Goal: Find specific page/section: Find specific page/section

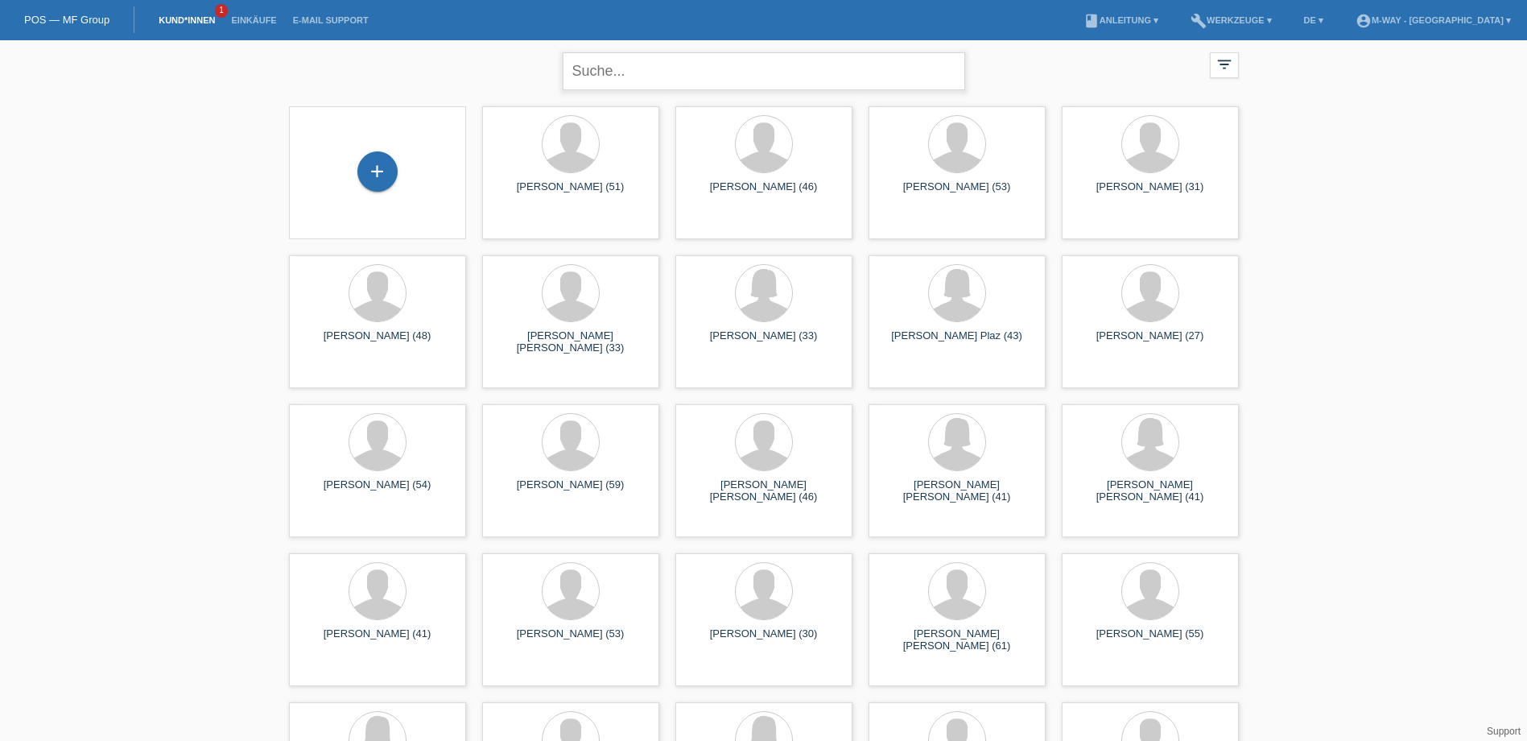
click at [862, 72] on input "text" at bounding box center [764, 71] width 403 height 38
click at [498, 70] on div "close filter_list view_module Alle Kund*innen anzeigen star Markierte Kund*inne…" at bounding box center [764, 69] width 966 height 58
click at [577, 83] on input "text" at bounding box center [764, 71] width 403 height 38
click at [499, 68] on div "close filter_list view_module Alle Kund*innen anzeigen star Markierte Kund*inne…" at bounding box center [764, 69] width 966 height 58
click at [980, 70] on div "close filter_list view_module Alle Kund*innen anzeigen star Markierte Kund*inne…" at bounding box center [764, 69] width 966 height 58
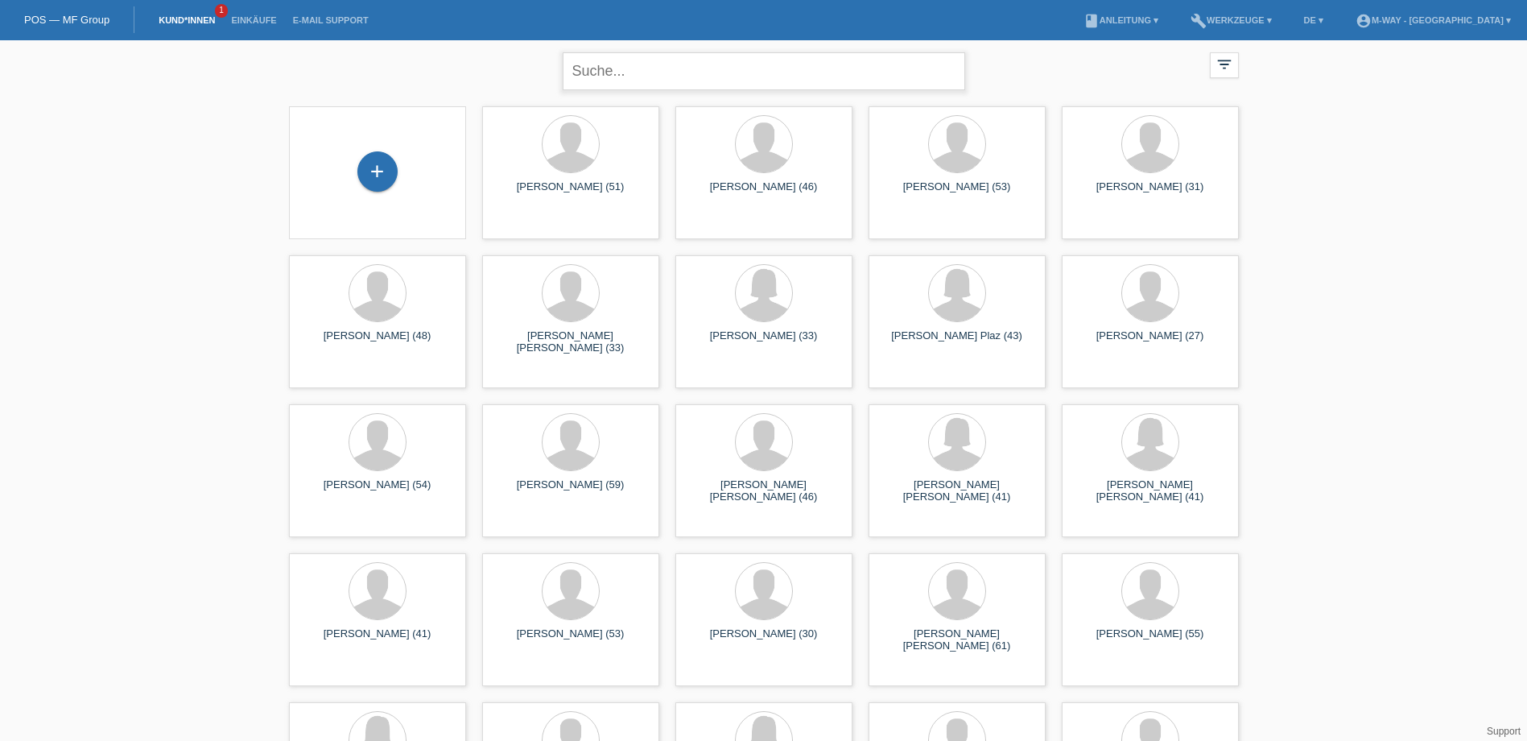
click at [638, 64] on input "text" at bounding box center [764, 71] width 403 height 38
type input "Emanuel Baubkus"
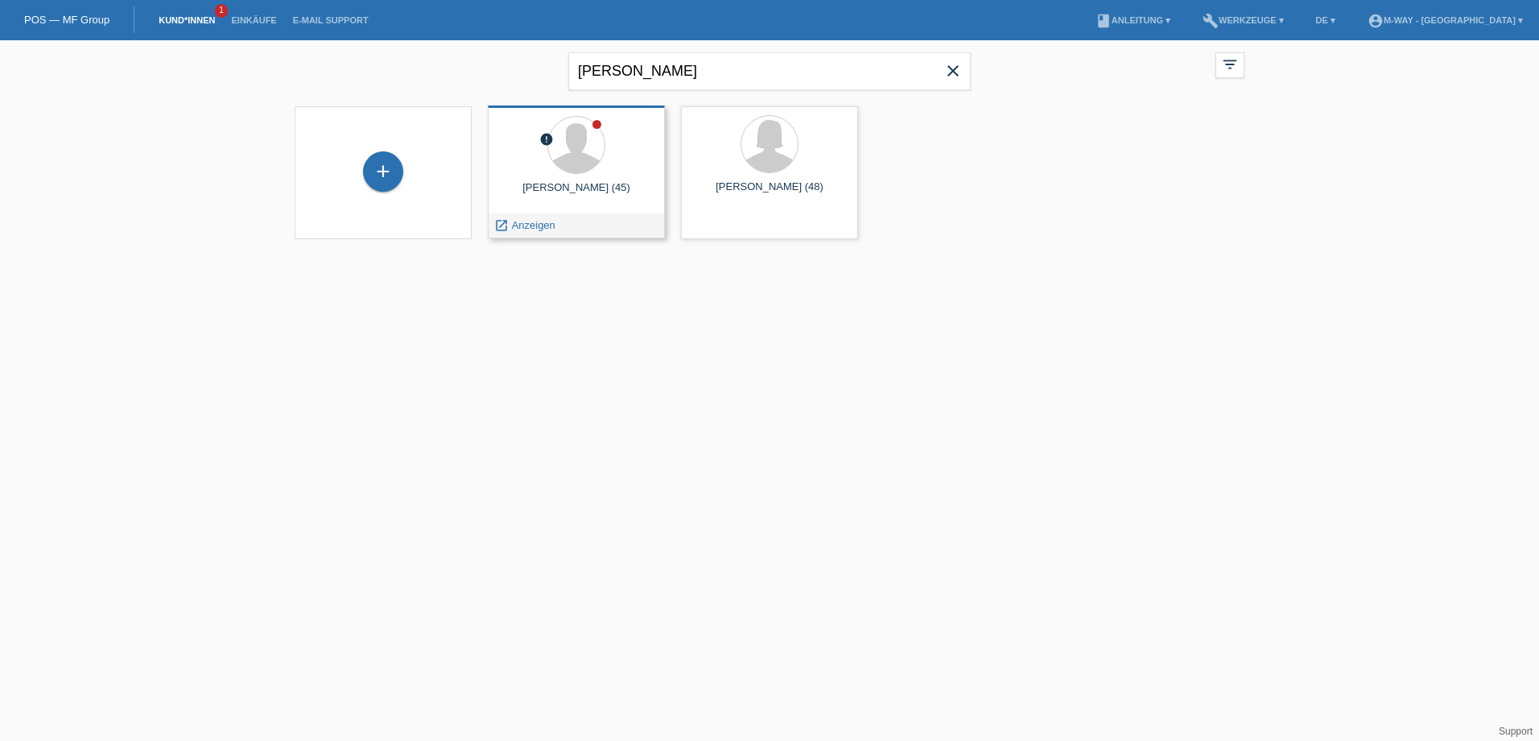
click at [587, 175] on div at bounding box center [576, 146] width 151 height 60
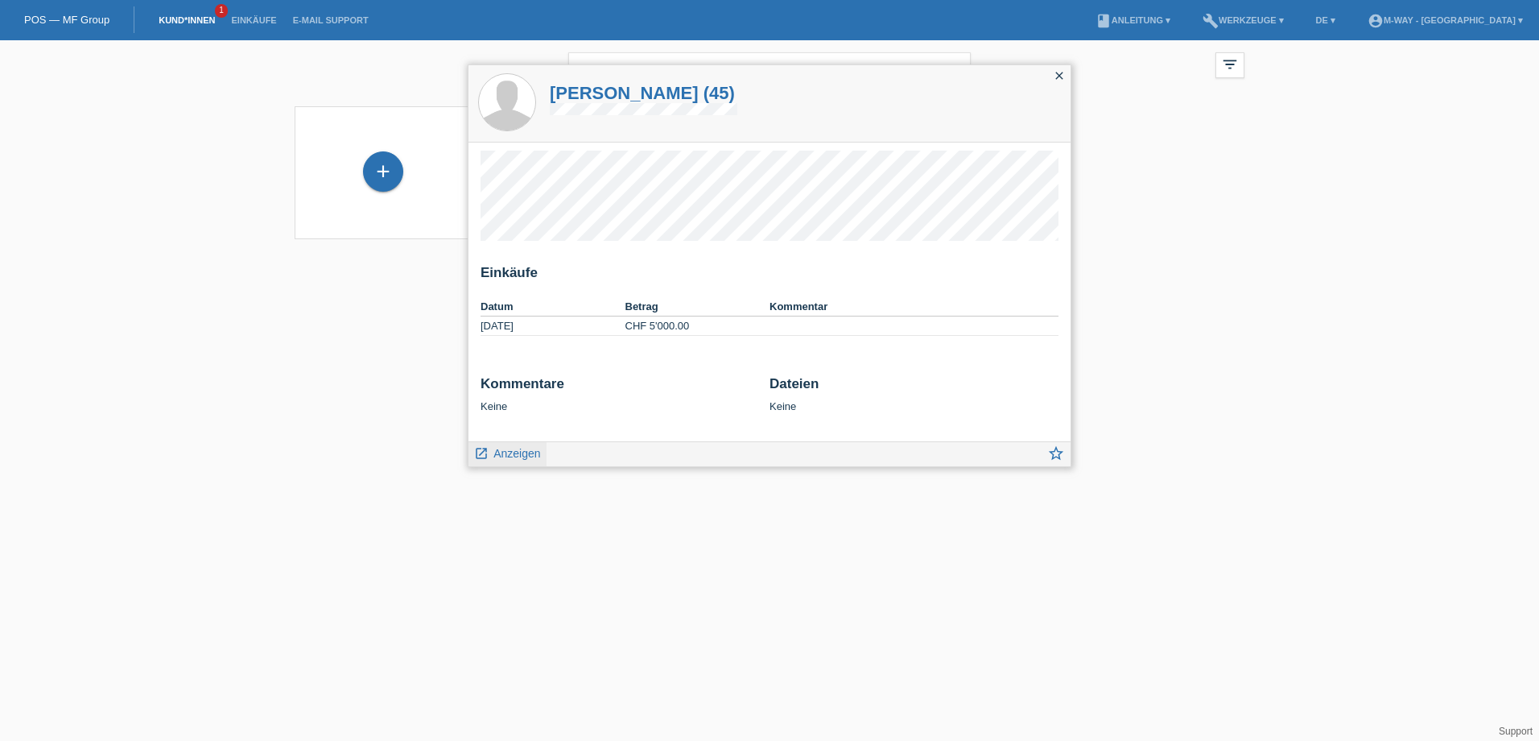
click at [527, 461] on link "launch Anzeigen" at bounding box center [507, 452] width 67 height 20
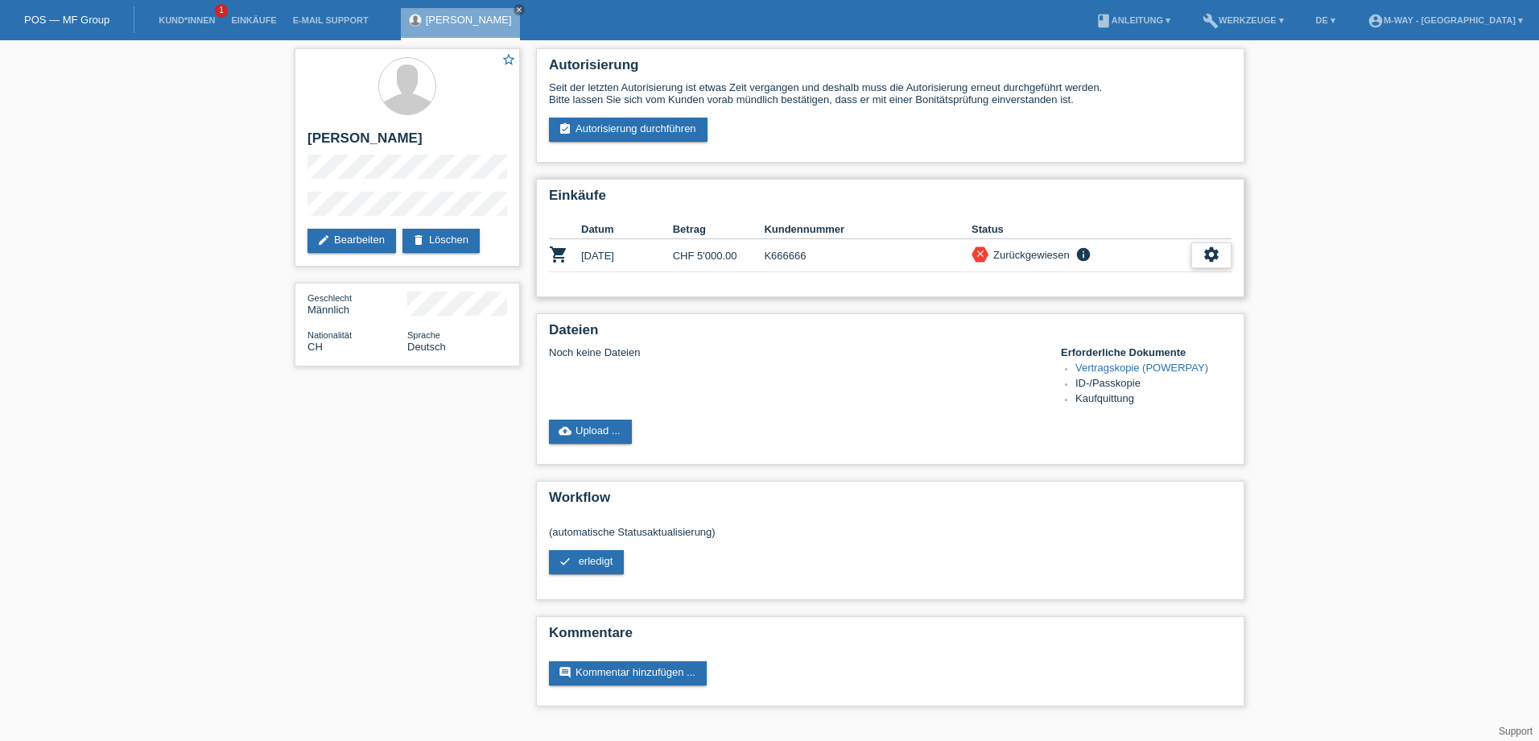
click at [1213, 259] on icon "settings" at bounding box center [1212, 255] width 18 height 18
click at [844, 170] on div "Autorisierung Seit der letzten Autorisierung ist etwas Zeit vergangen und desha…" at bounding box center [890, 381] width 725 height 682
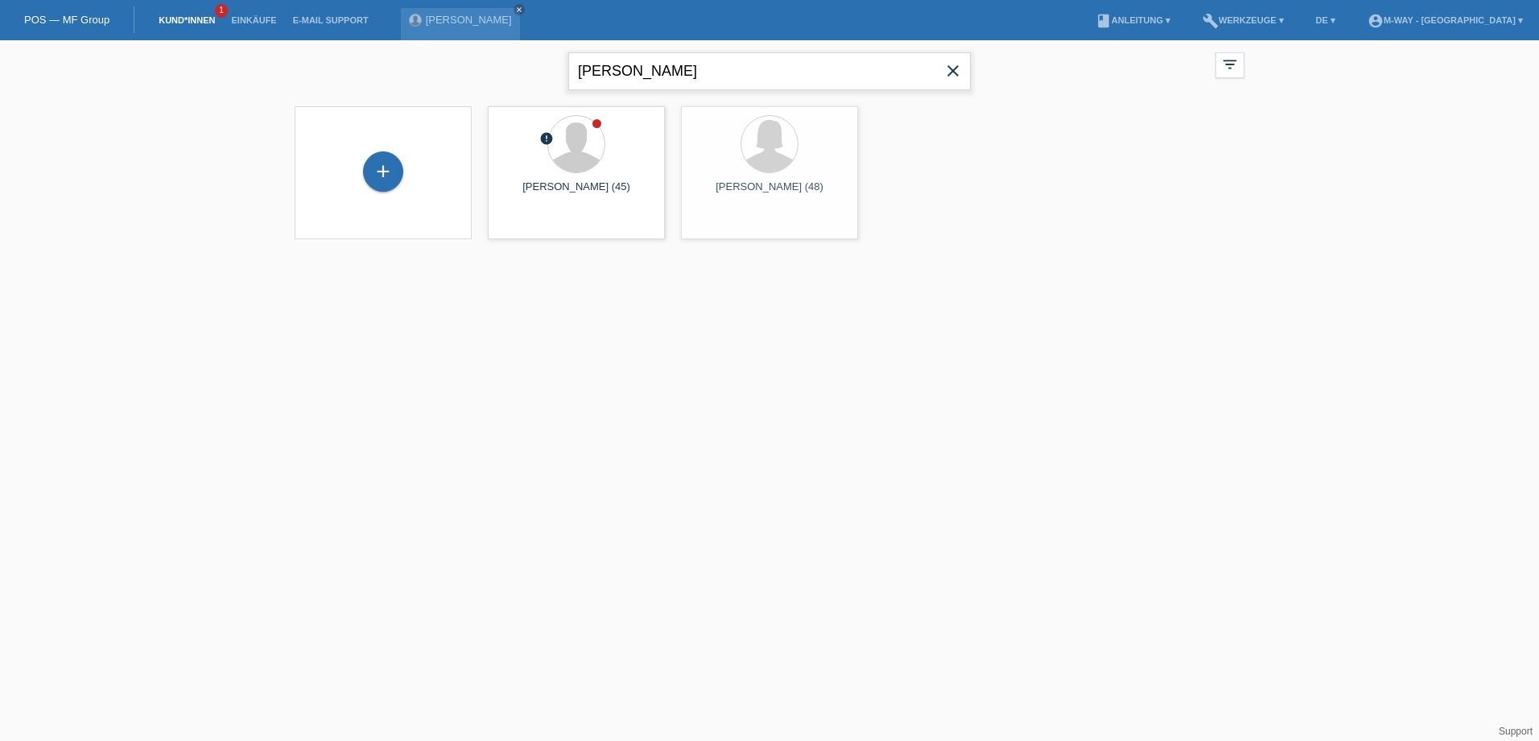
click at [699, 58] on input "[PERSON_NAME]" at bounding box center [769, 71] width 403 height 38
click at [699, 58] on input "Emanuel Baubkus" at bounding box center [769, 71] width 403 height 38
type input "Benjamin Sütterlin"
click at [948, 70] on icon "close" at bounding box center [953, 70] width 19 height 19
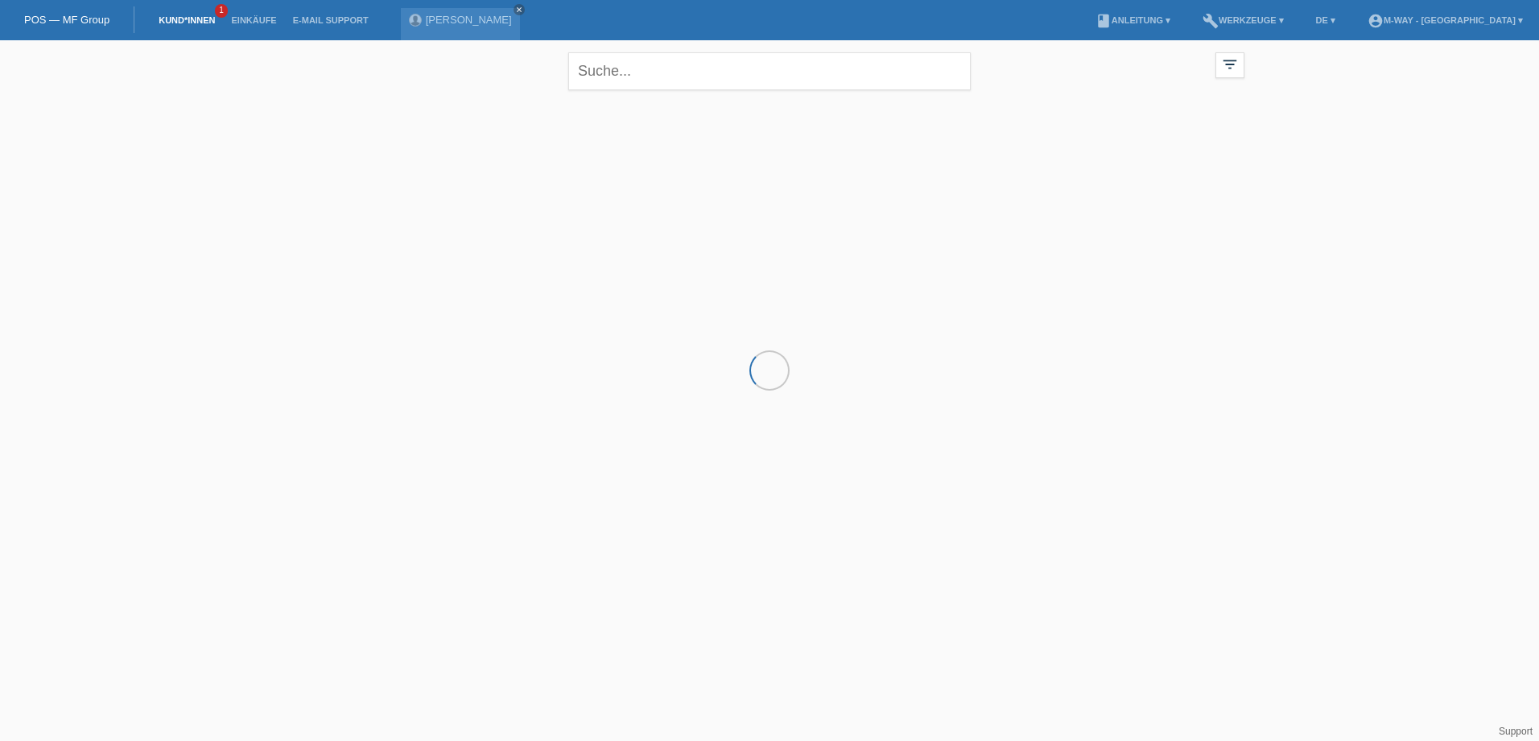
click at [411, 79] on div "close filter_list view_module Alle Kund*innen anzeigen star Markierte Kund*inne…" at bounding box center [770, 69] width 966 height 58
click at [515, 8] on icon "close" at bounding box center [519, 10] width 8 height 8
